Goal: Task Accomplishment & Management: Complete application form

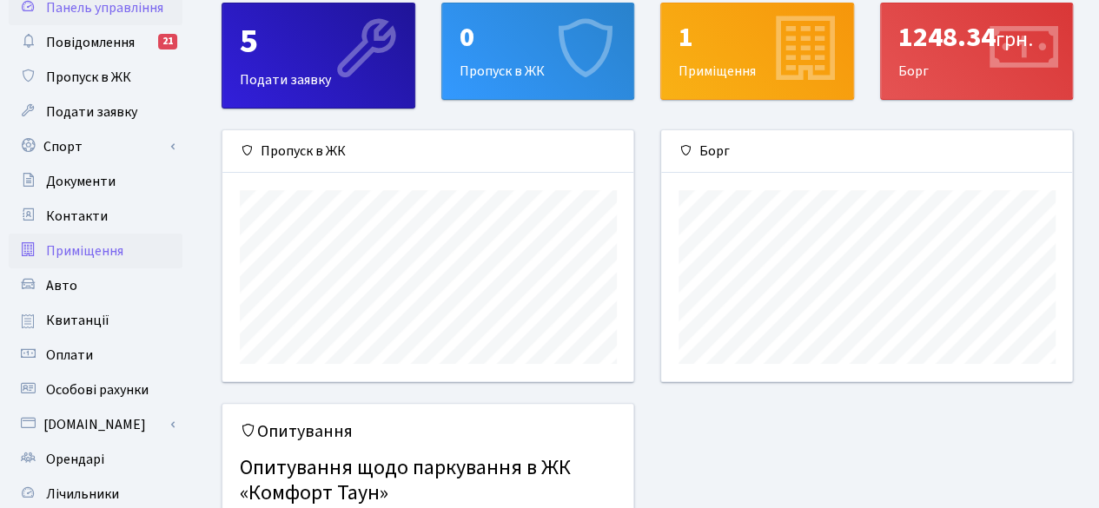
scroll to position [61, 0]
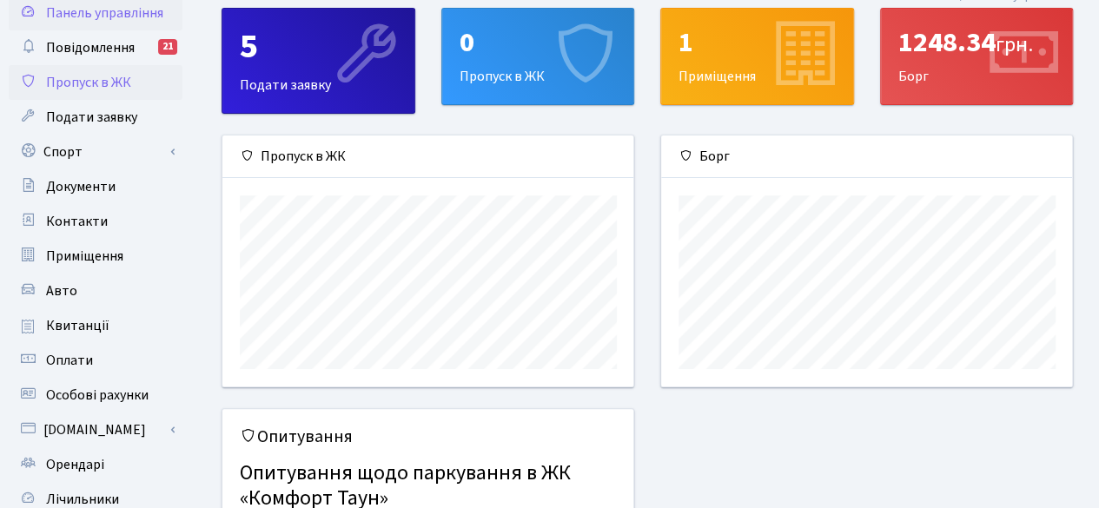
click at [96, 74] on span "Пропуск в ЖК" at bounding box center [88, 82] width 85 height 19
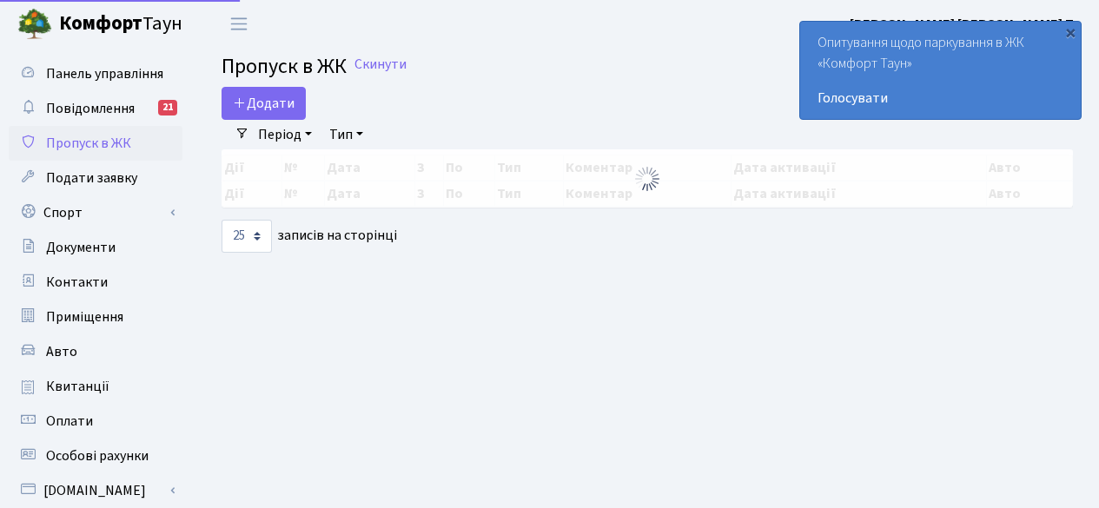
select select "25"
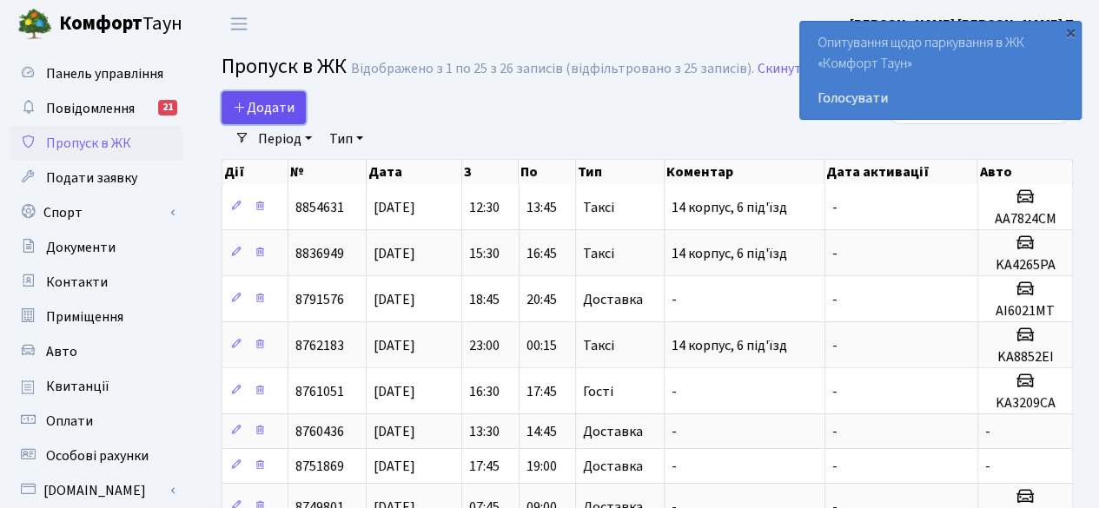
click at [273, 106] on span "Додати" at bounding box center [264, 107] width 62 height 19
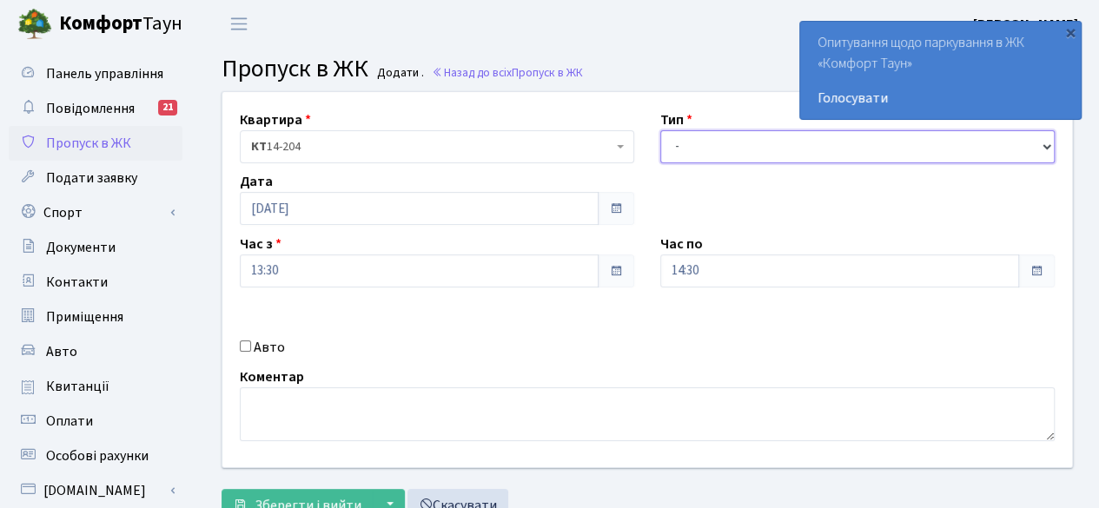
click at [709, 147] on select "- Доставка Таксі Гості Сервіс" at bounding box center [857, 146] width 394 height 33
select select "18"
click at [660, 130] on select "- Доставка Таксі Гості Сервіс" at bounding box center [857, 146] width 394 height 33
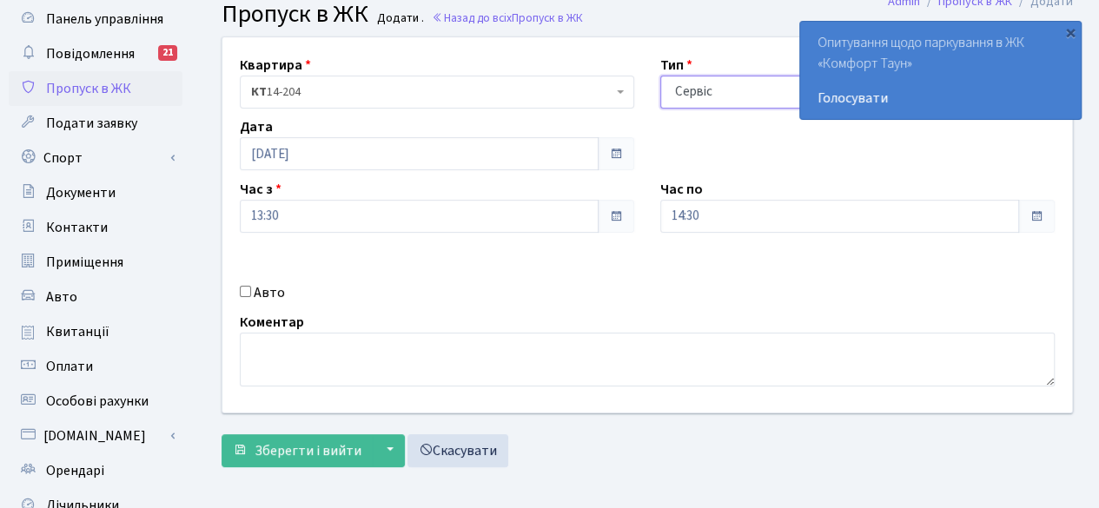
scroll to position [56, 0]
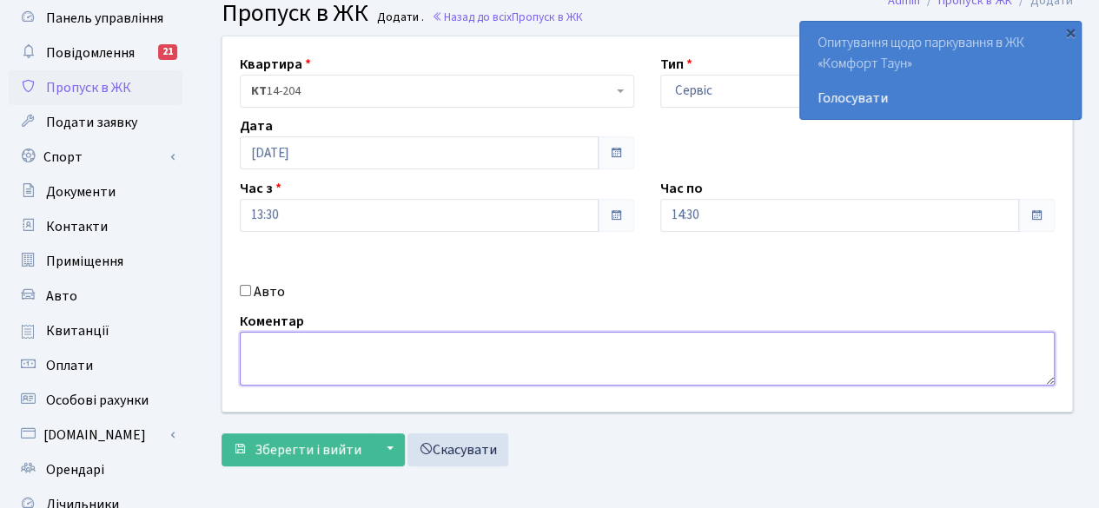
click at [304, 365] on textarea at bounding box center [647, 359] width 815 height 54
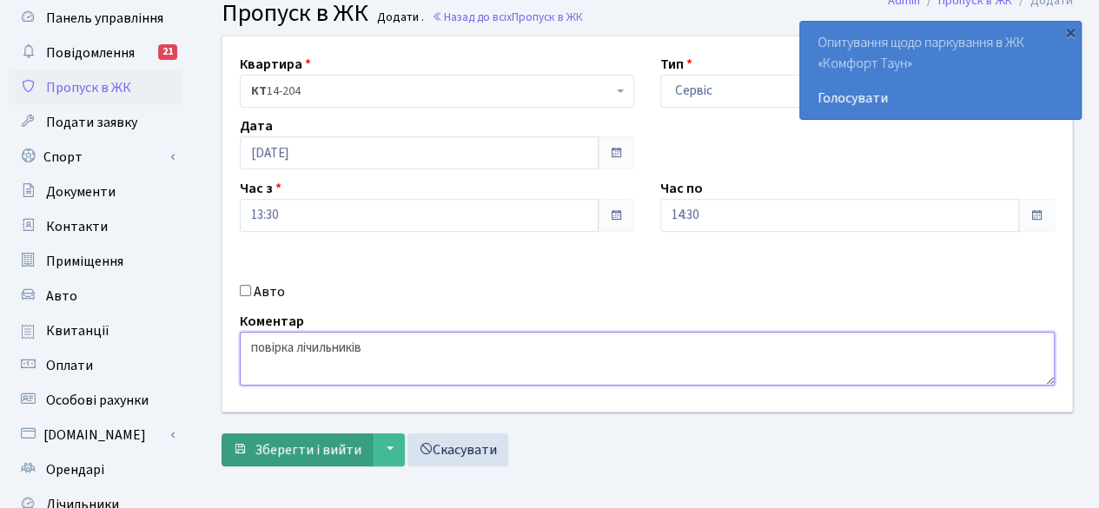
type textarea "повірка лічильників"
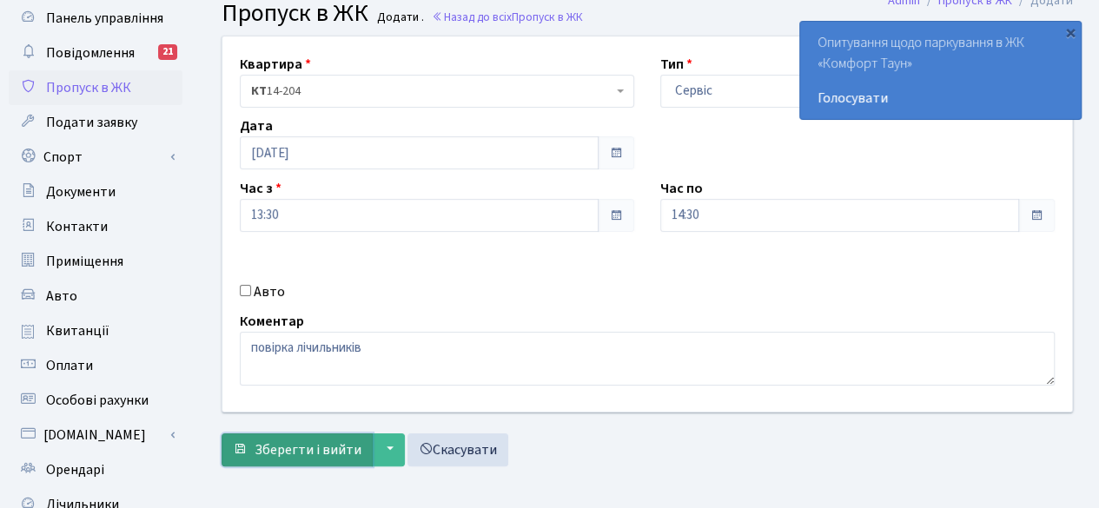
click at [297, 451] on span "Зберегти і вийти" at bounding box center [308, 449] width 107 height 19
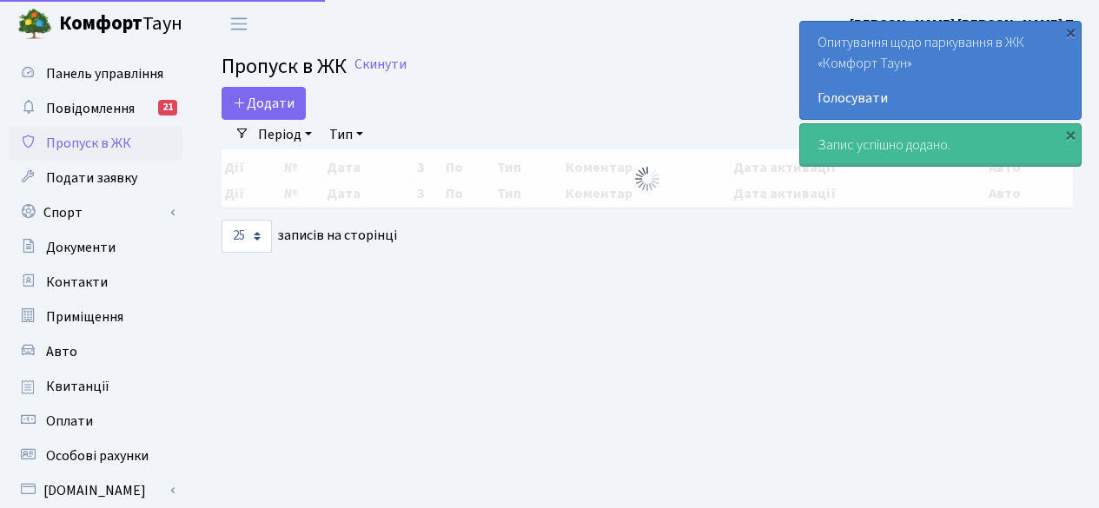
select select "25"
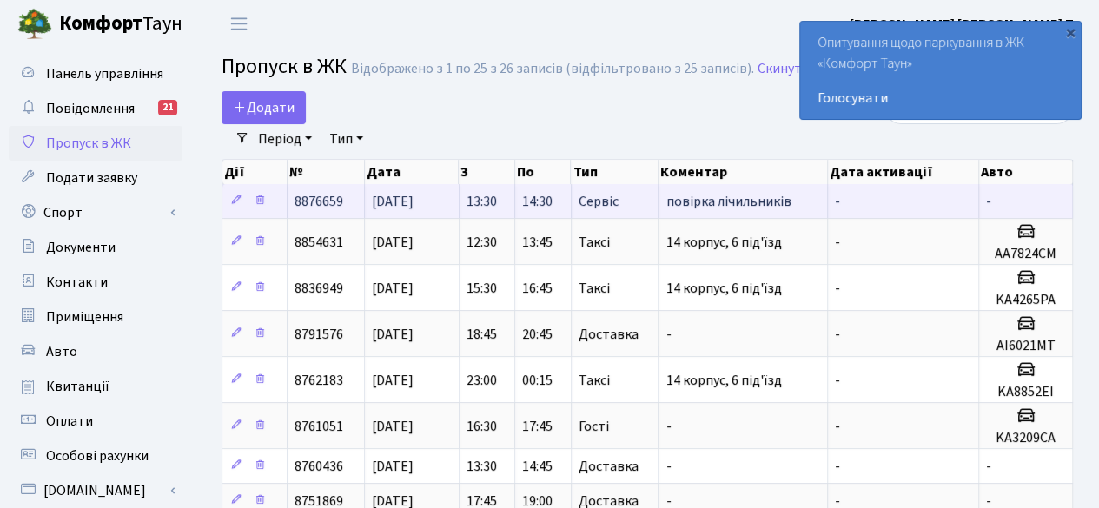
click at [463, 201] on td "13:30" at bounding box center [488, 201] width 56 height 34
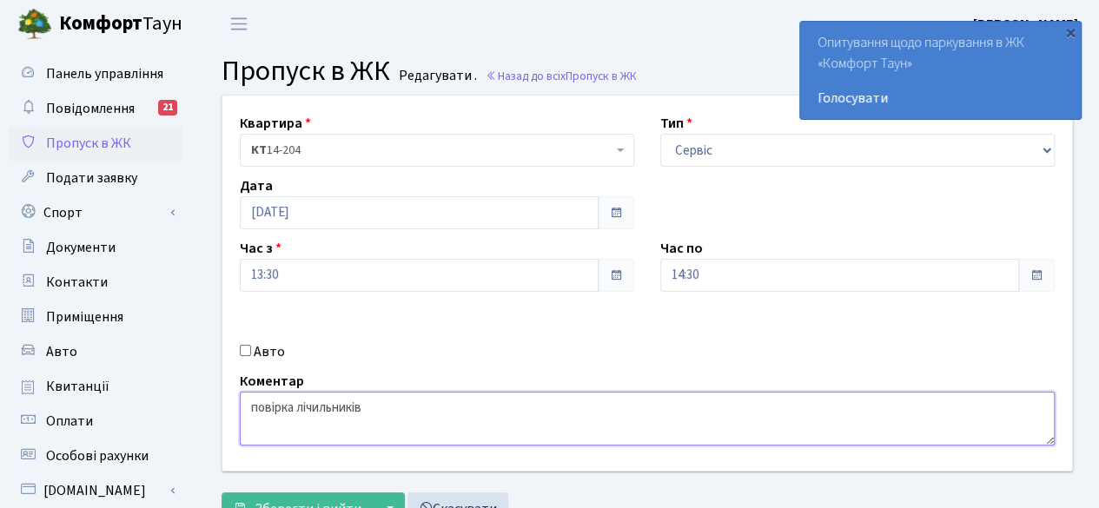
click at [426, 413] on textarea "повірка лічильників" at bounding box center [647, 419] width 815 height 54
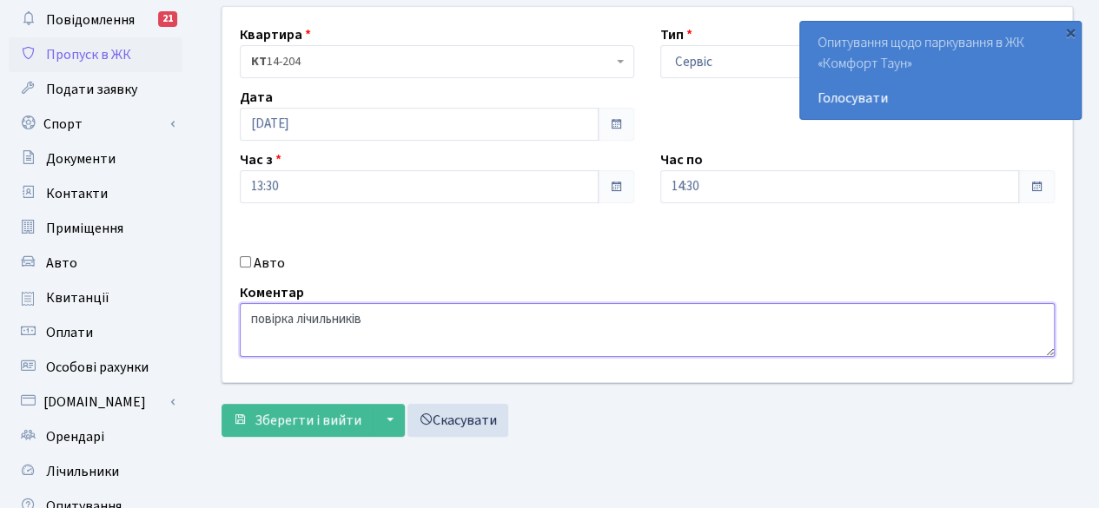
scroll to position [88, 0]
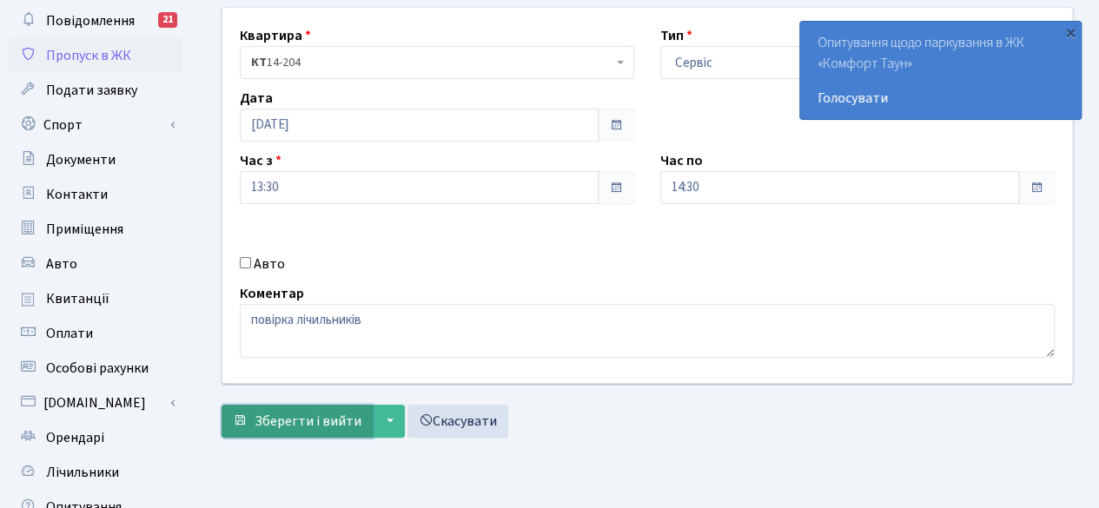
click at [321, 414] on span "Зберегти і вийти" at bounding box center [308, 421] width 107 height 19
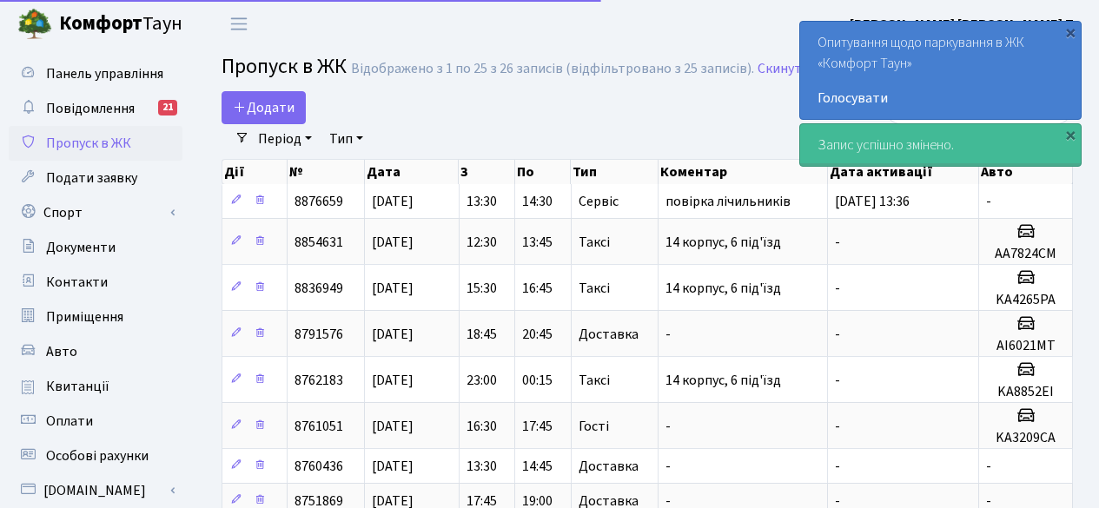
select select "25"
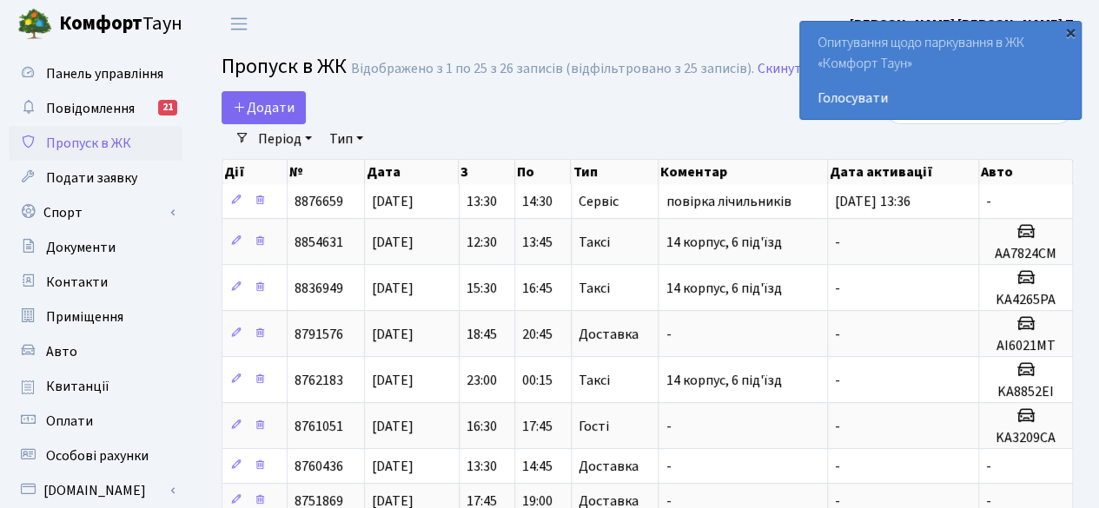
click at [1072, 33] on div "×" at bounding box center [1070, 31] width 17 height 17
